Goal: Information Seeking & Learning: Learn about a topic

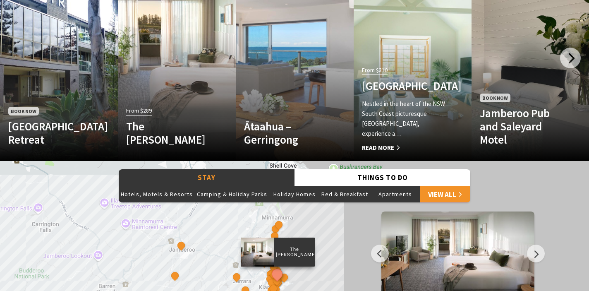
scroll to position [554, 0]
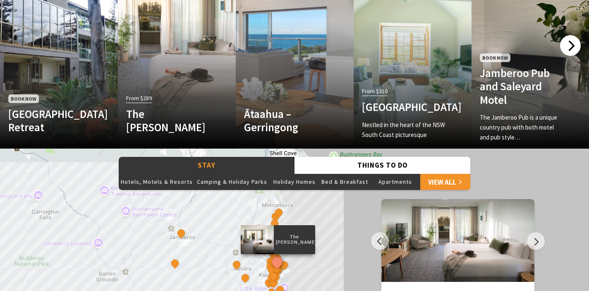
click at [569, 51] on div at bounding box center [570, 45] width 21 height 21
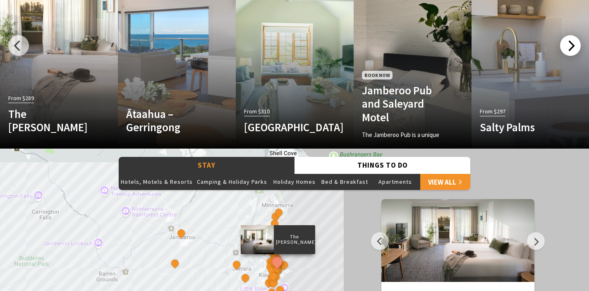
click at [569, 51] on div at bounding box center [570, 45] width 21 height 21
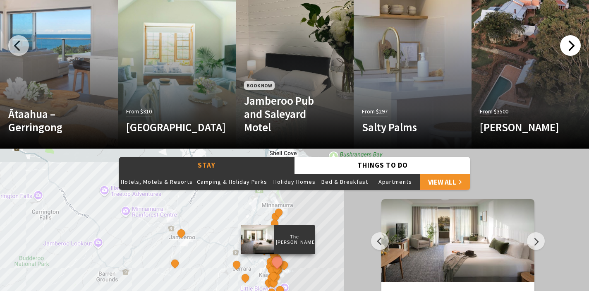
click at [567, 50] on div at bounding box center [570, 45] width 21 height 21
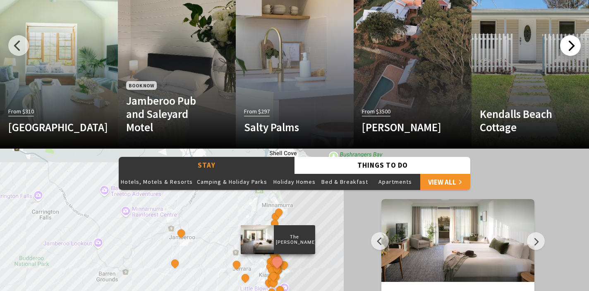
click at [567, 50] on div at bounding box center [570, 45] width 21 height 21
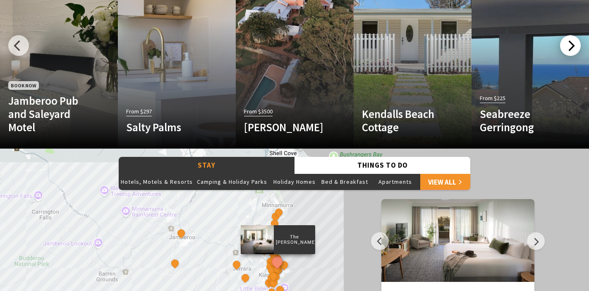
click at [567, 50] on div at bounding box center [570, 45] width 21 height 21
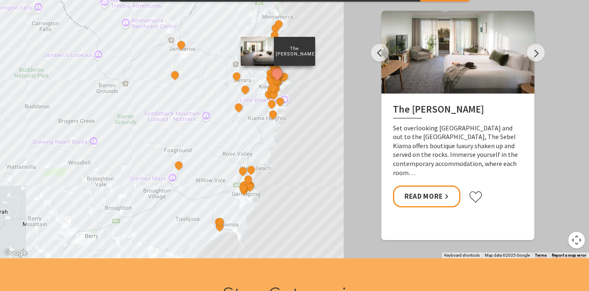
scroll to position [756, 0]
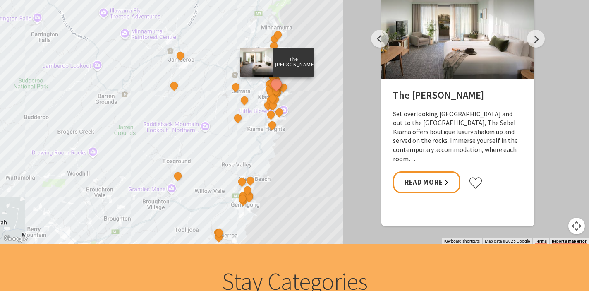
drag, startPoint x: 257, startPoint y: 115, endPoint x: 251, endPoint y: 158, distance: 43.4
click at [252, 159] on div "The Sebel Kiama Seaside Escape 1 [GEOGRAPHIC_DATA] [GEOGRAPHIC_DATA] Keeper of …" at bounding box center [294, 95] width 589 height 298
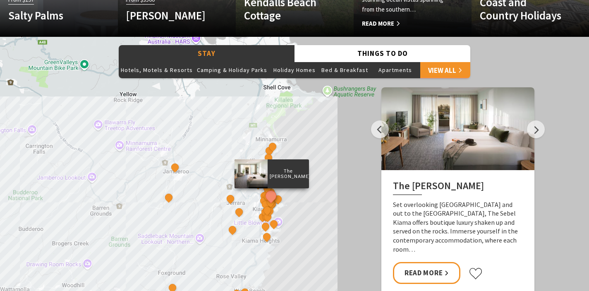
scroll to position [673, 0]
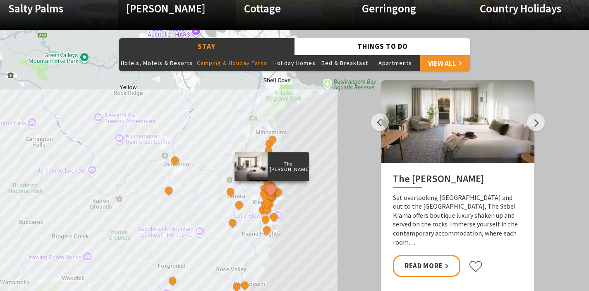
click at [248, 61] on button "Camping & Holiday Parks" at bounding box center [232, 63] width 74 height 17
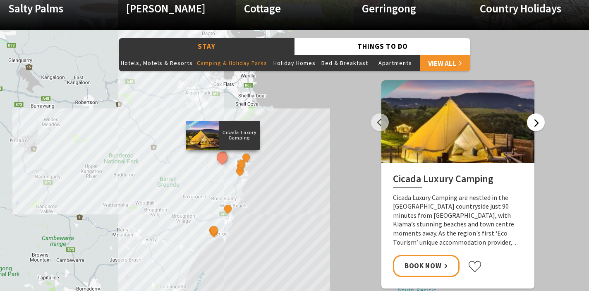
click at [536, 123] on button "Next" at bounding box center [536, 122] width 18 height 18
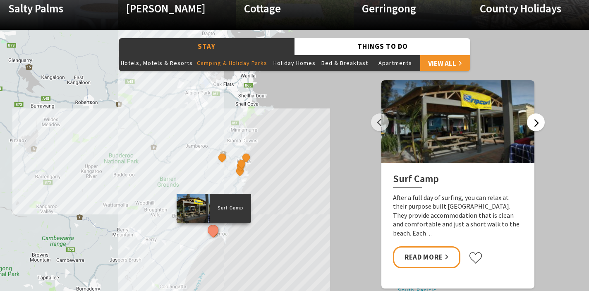
click at [537, 123] on button "Next" at bounding box center [536, 122] width 18 height 18
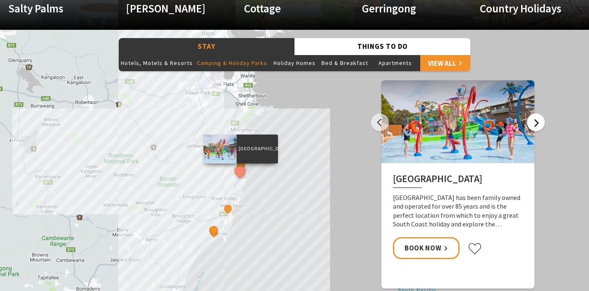
click at [537, 122] on button "Next" at bounding box center [536, 122] width 18 height 18
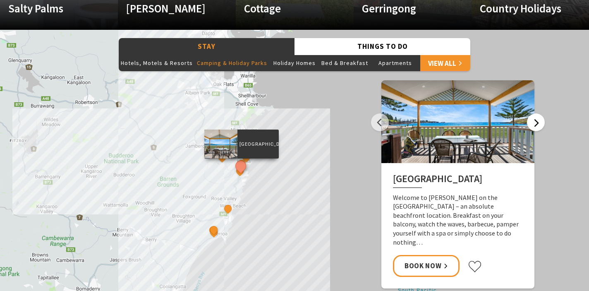
click at [537, 122] on button "Next" at bounding box center [536, 122] width 18 height 18
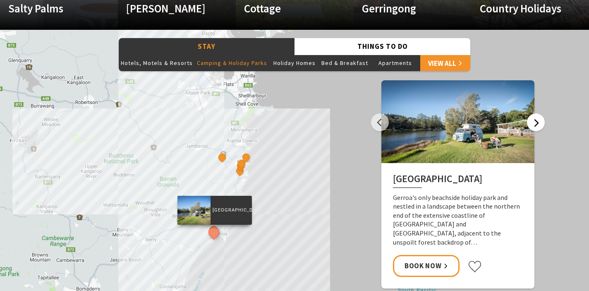
click at [537, 122] on button "Next" at bounding box center [536, 122] width 18 height 18
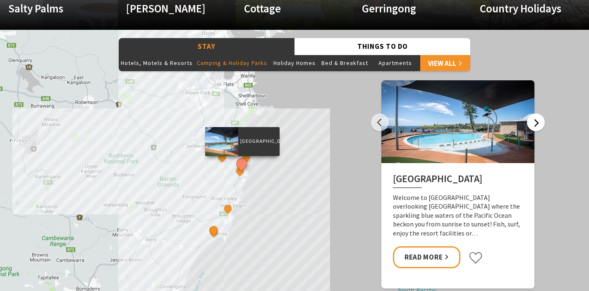
click at [537, 122] on button "Next" at bounding box center [536, 122] width 18 height 18
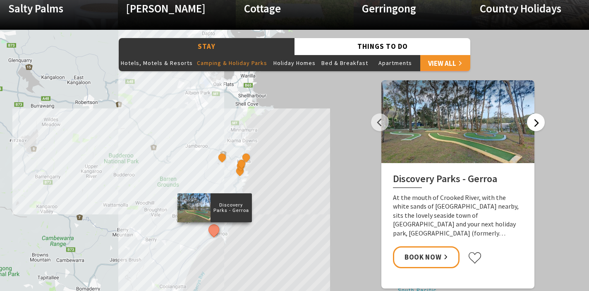
click at [537, 122] on button "Next" at bounding box center [536, 122] width 18 height 18
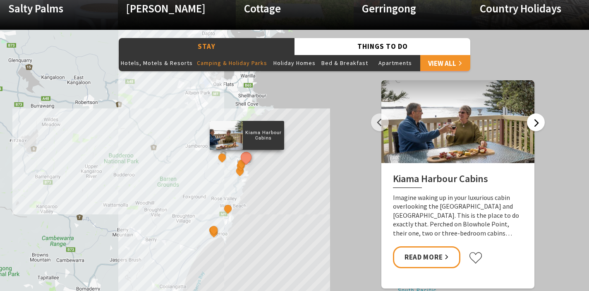
click at [537, 123] on button "Next" at bounding box center [536, 122] width 18 height 18
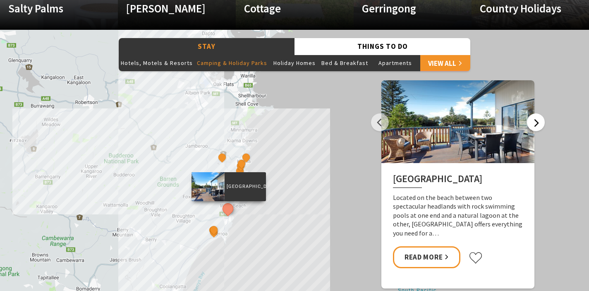
click at [537, 123] on button "Next" at bounding box center [536, 122] width 18 height 18
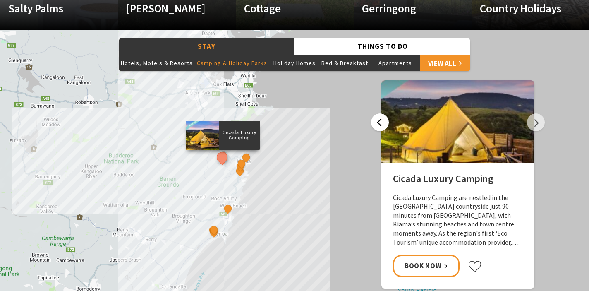
click at [375, 120] on button "Previous" at bounding box center [380, 122] width 18 height 18
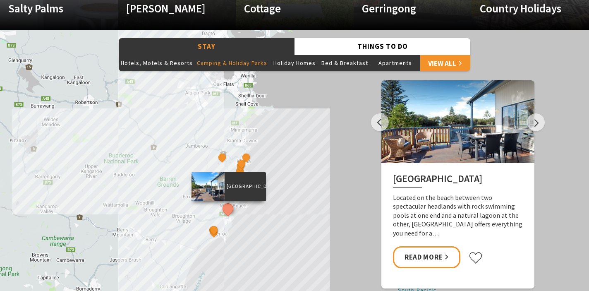
click at [178, 158] on div "Cicada Luxury Camping [GEOGRAPHIC_DATA] BIG4 [GEOGRAPHIC_DATA] [GEOGRAPHIC_DATA…" at bounding box center [294, 179] width 589 height 298
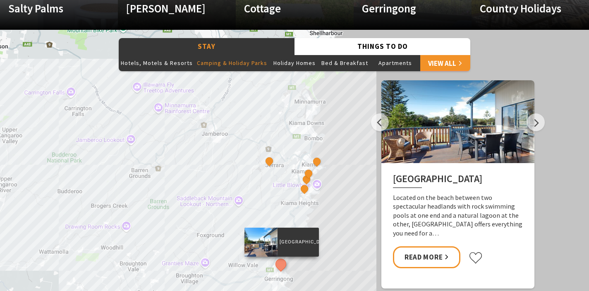
click at [280, 178] on div "Cicada Luxury Camping [GEOGRAPHIC_DATA] BIG4 [GEOGRAPHIC_DATA] [GEOGRAPHIC_DATA…" at bounding box center [294, 179] width 589 height 298
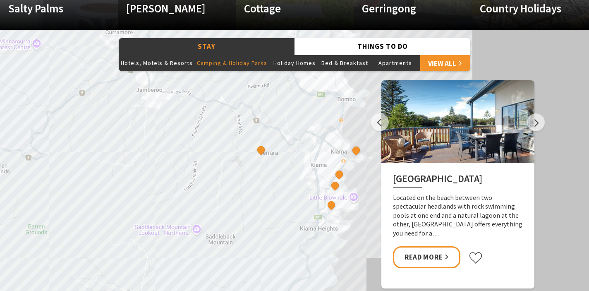
click at [301, 174] on div "Cicada Luxury Camping [GEOGRAPHIC_DATA] BIG4 [GEOGRAPHIC_DATA] [GEOGRAPHIC_DATA…" at bounding box center [294, 179] width 589 height 298
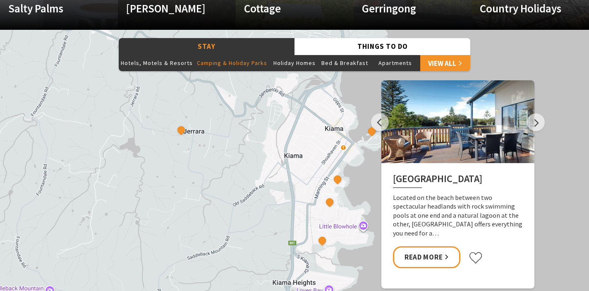
drag, startPoint x: 325, startPoint y: 173, endPoint x: 218, endPoint y: 166, distance: 106.5
click at [218, 166] on div "Cicada Luxury Camping [GEOGRAPHIC_DATA] BIG4 [GEOGRAPHIC_DATA] [GEOGRAPHIC_DATA…" at bounding box center [294, 179] width 589 height 298
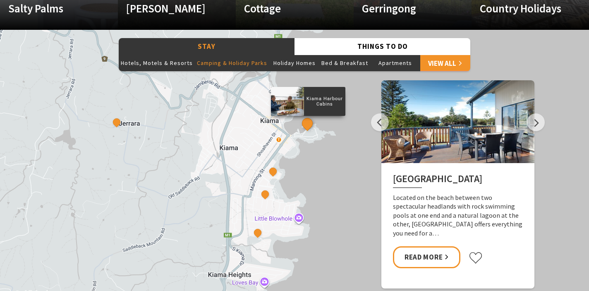
click at [308, 125] on button "See detail about Kiama Harbour Cabins" at bounding box center [306, 122] width 15 height 15
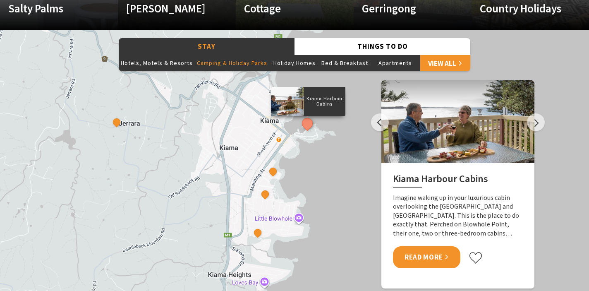
click at [434, 261] on link "Read More" at bounding box center [426, 257] width 67 height 22
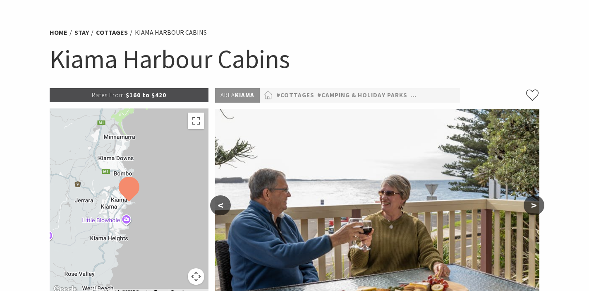
scroll to position [30, 0]
